Goal: Transaction & Acquisition: Purchase product/service

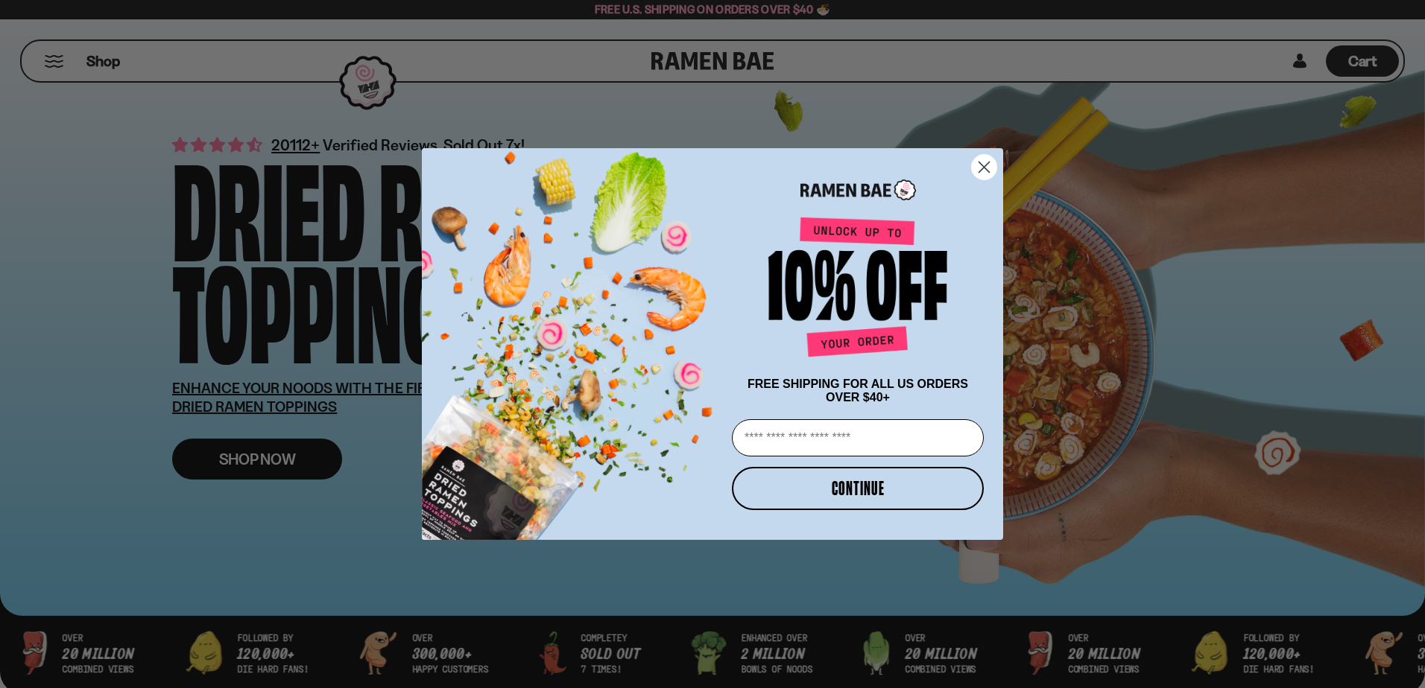
click at [883, 496] on button "CONTINUE" at bounding box center [858, 488] width 252 height 43
click at [981, 164] on circle "Close dialog" at bounding box center [984, 167] width 25 height 25
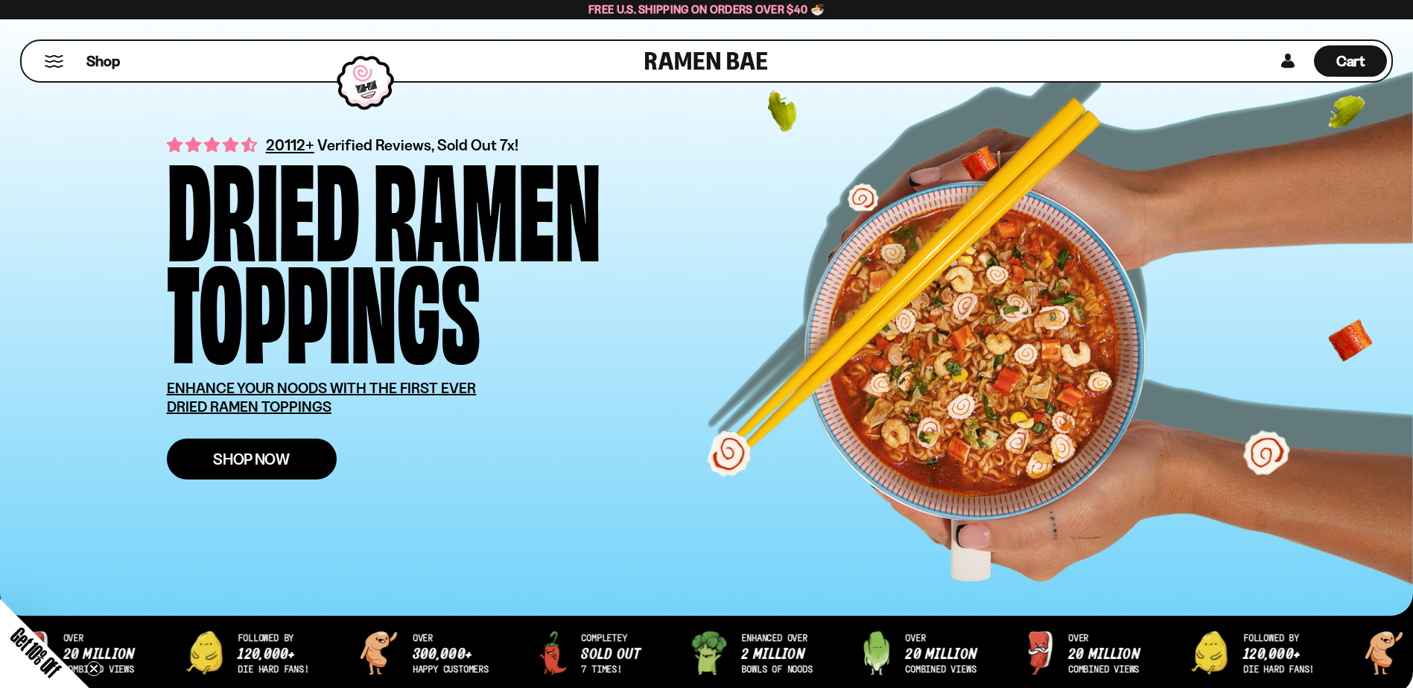
click at [262, 454] on span "Shop Now" at bounding box center [251, 459] width 77 height 16
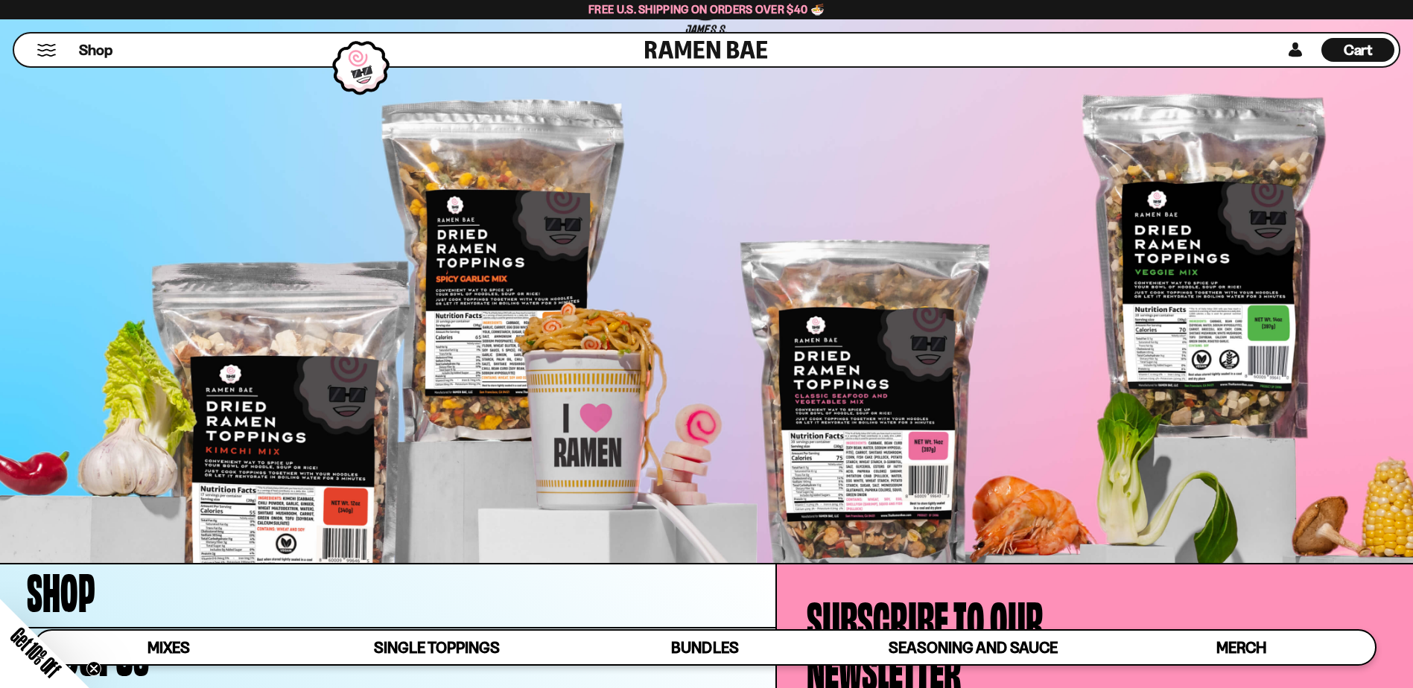
scroll to position [5737, 0]
